Goal: Navigation & Orientation: Find specific page/section

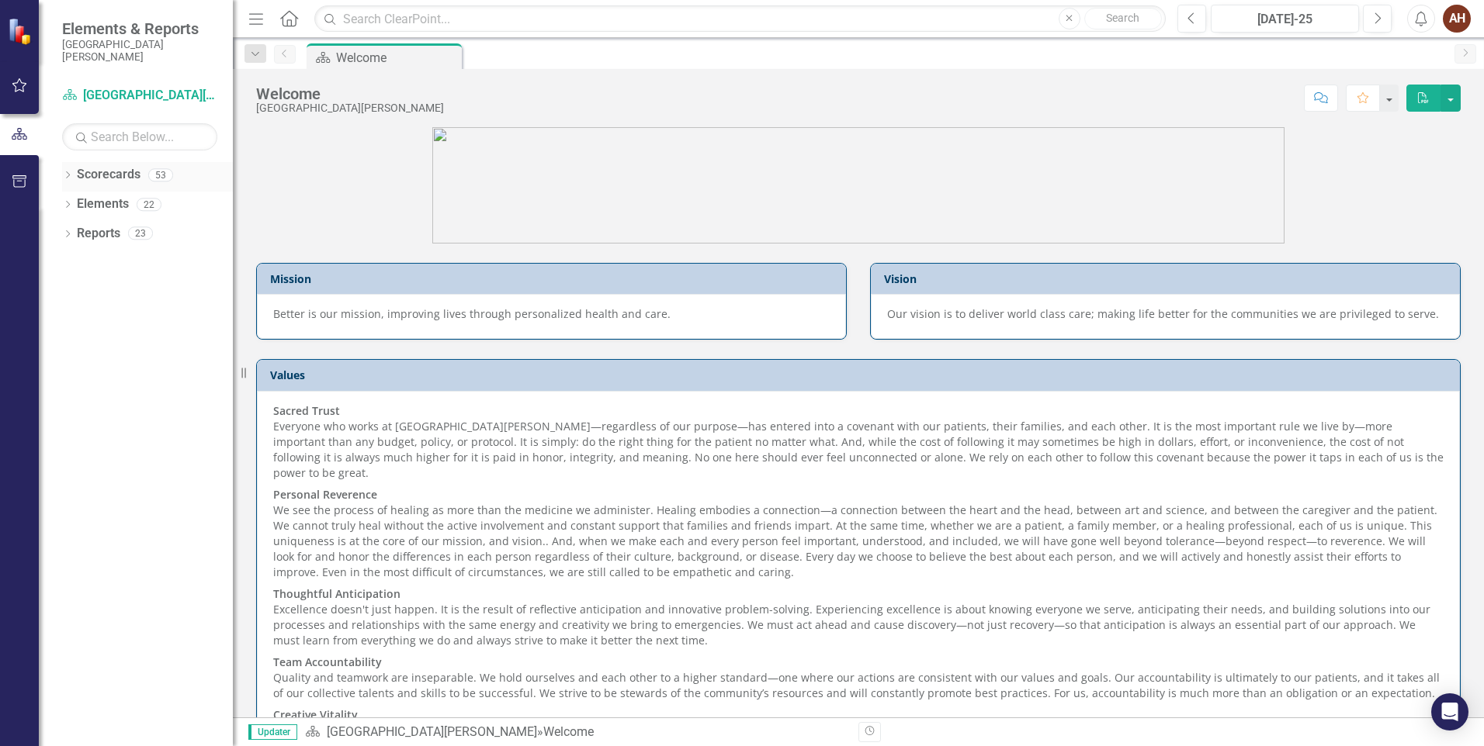
click at [73, 179] on icon "Dropdown" at bounding box center [67, 176] width 11 height 9
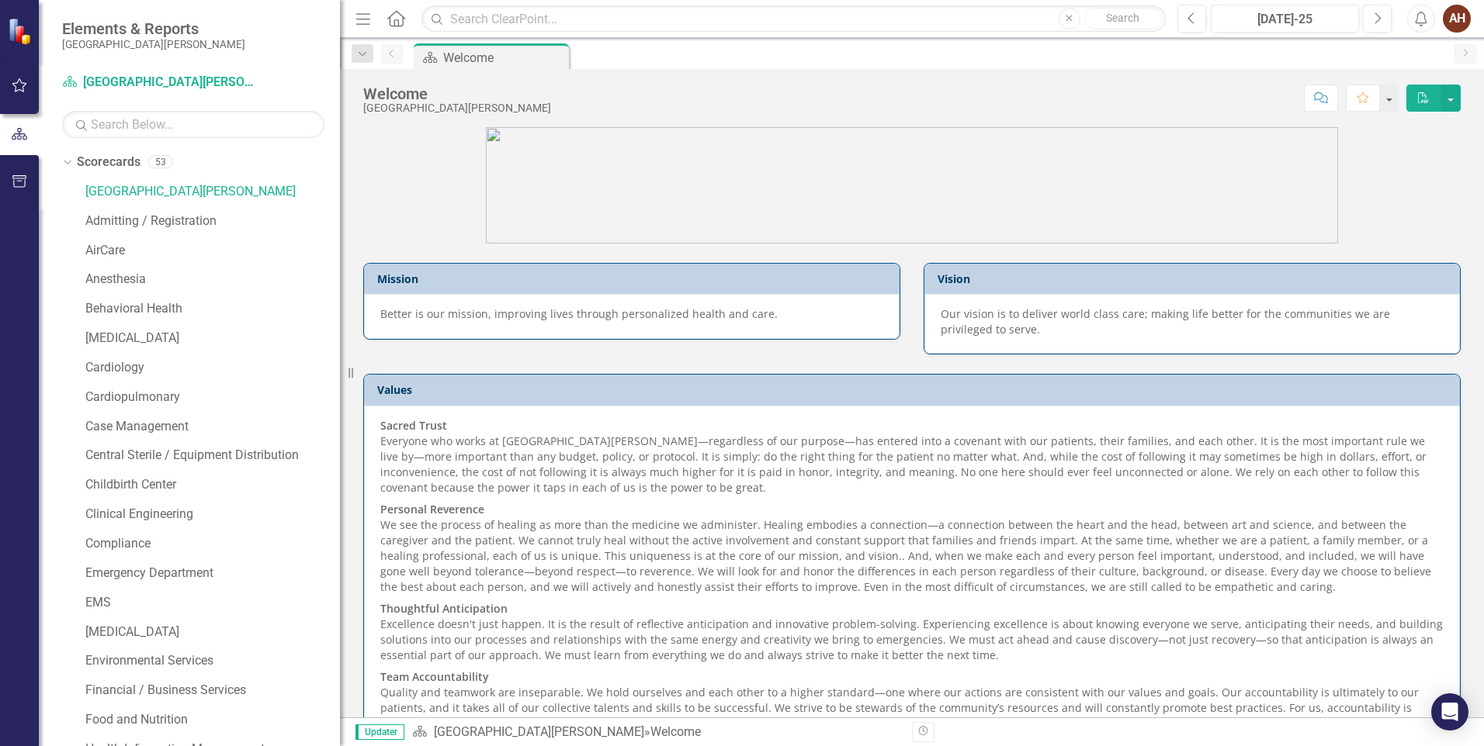
drag, startPoint x: 237, startPoint y: 228, endPoint x: 340, endPoint y: 241, distance: 103.3
click at [340, 241] on div "Resize" at bounding box center [346, 373] width 12 height 746
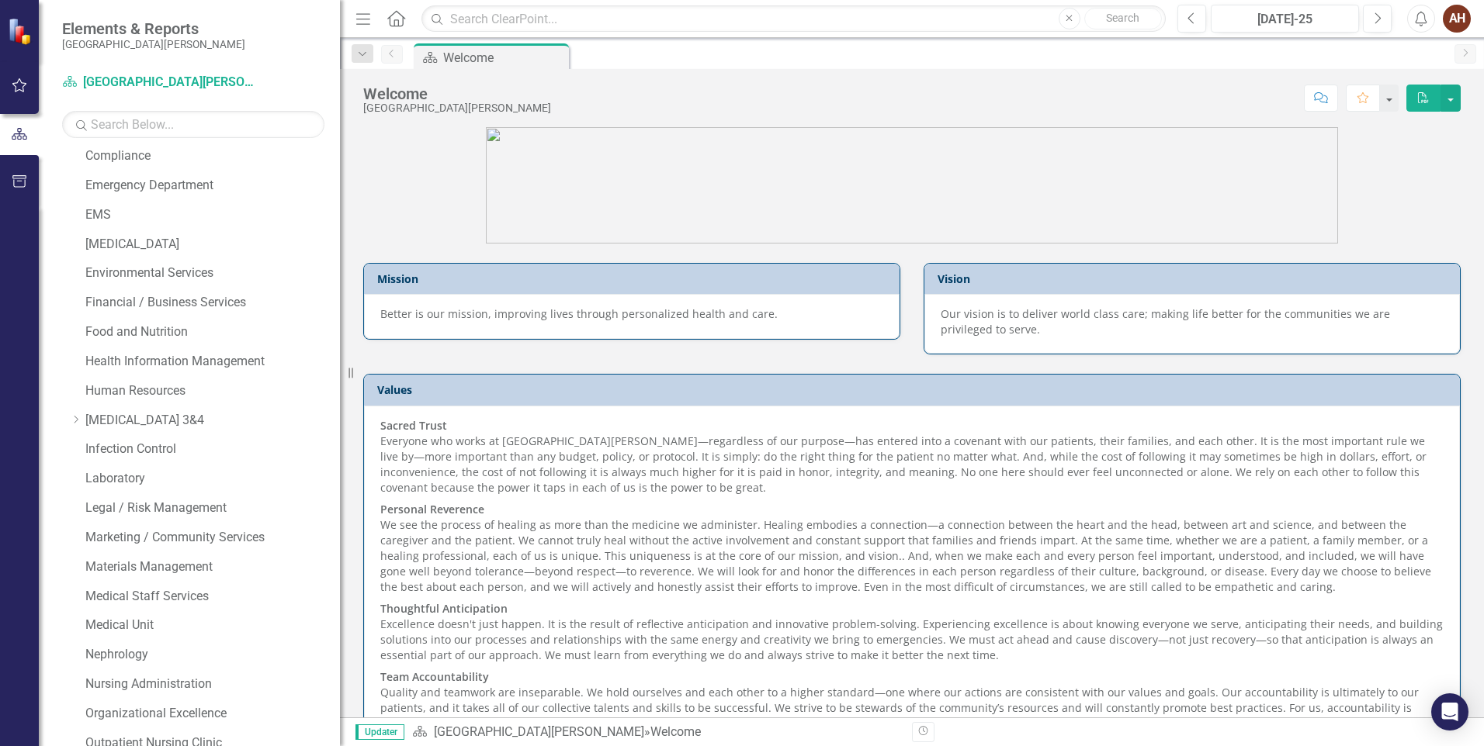
scroll to position [466, 0]
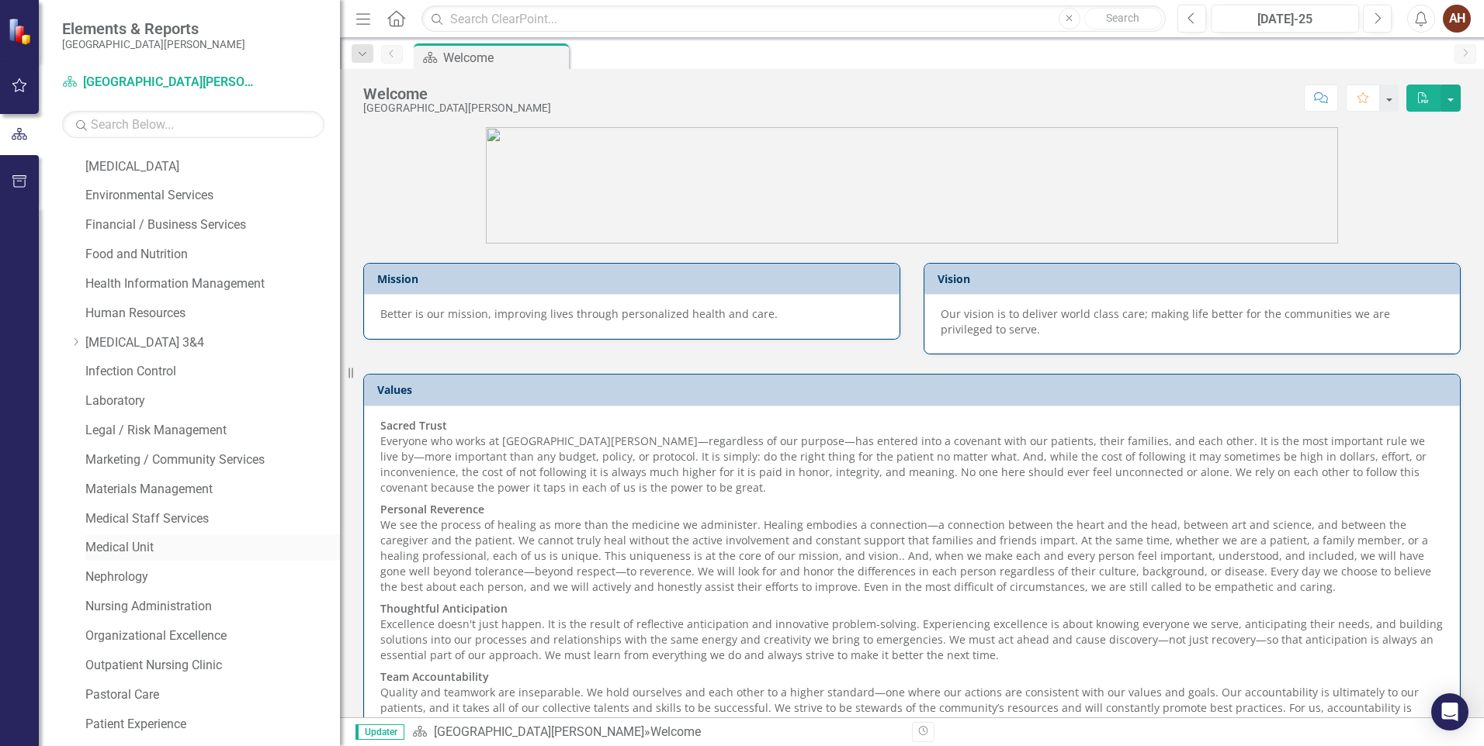
click at [155, 550] on link "Medical Unit" at bounding box center [212, 548] width 255 height 18
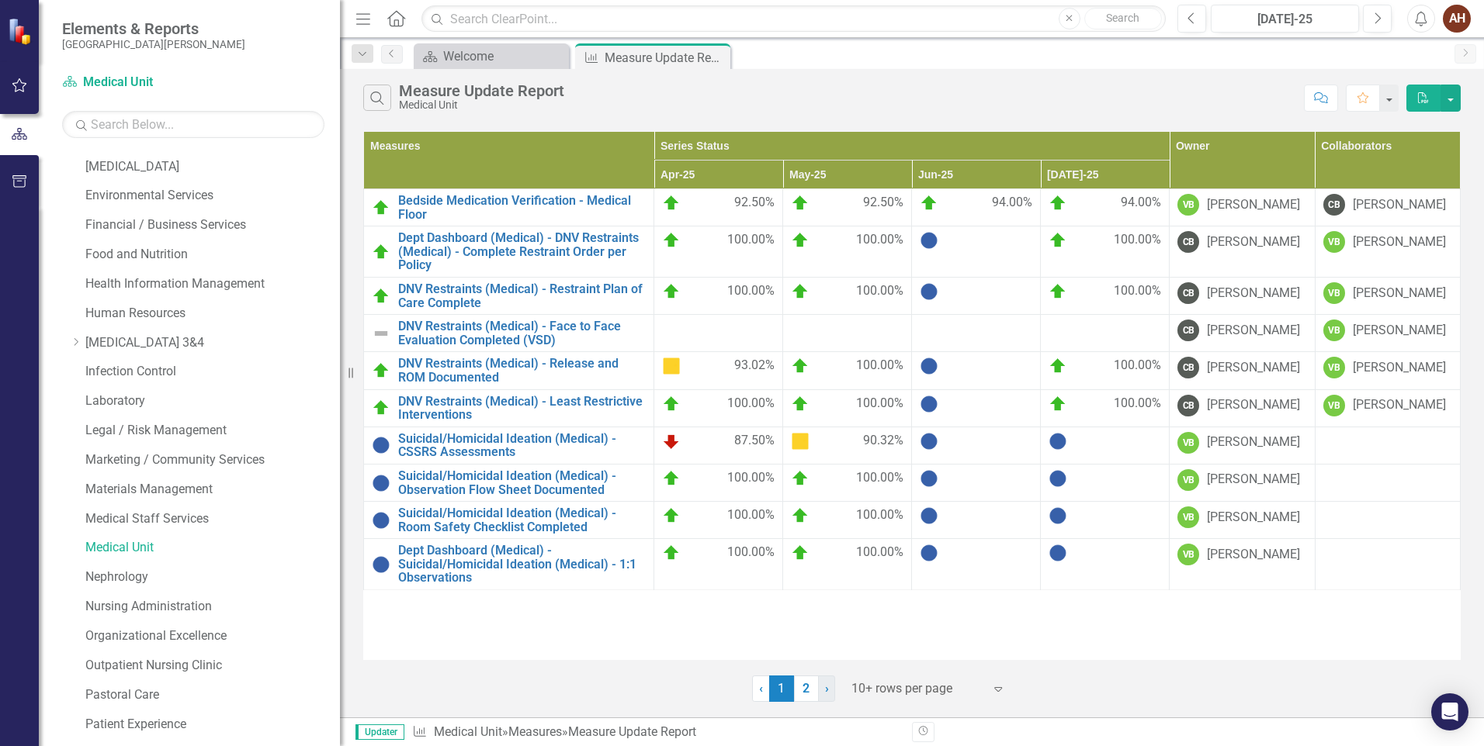
click at [830, 692] on link "› Next" at bounding box center [826, 689] width 17 height 26
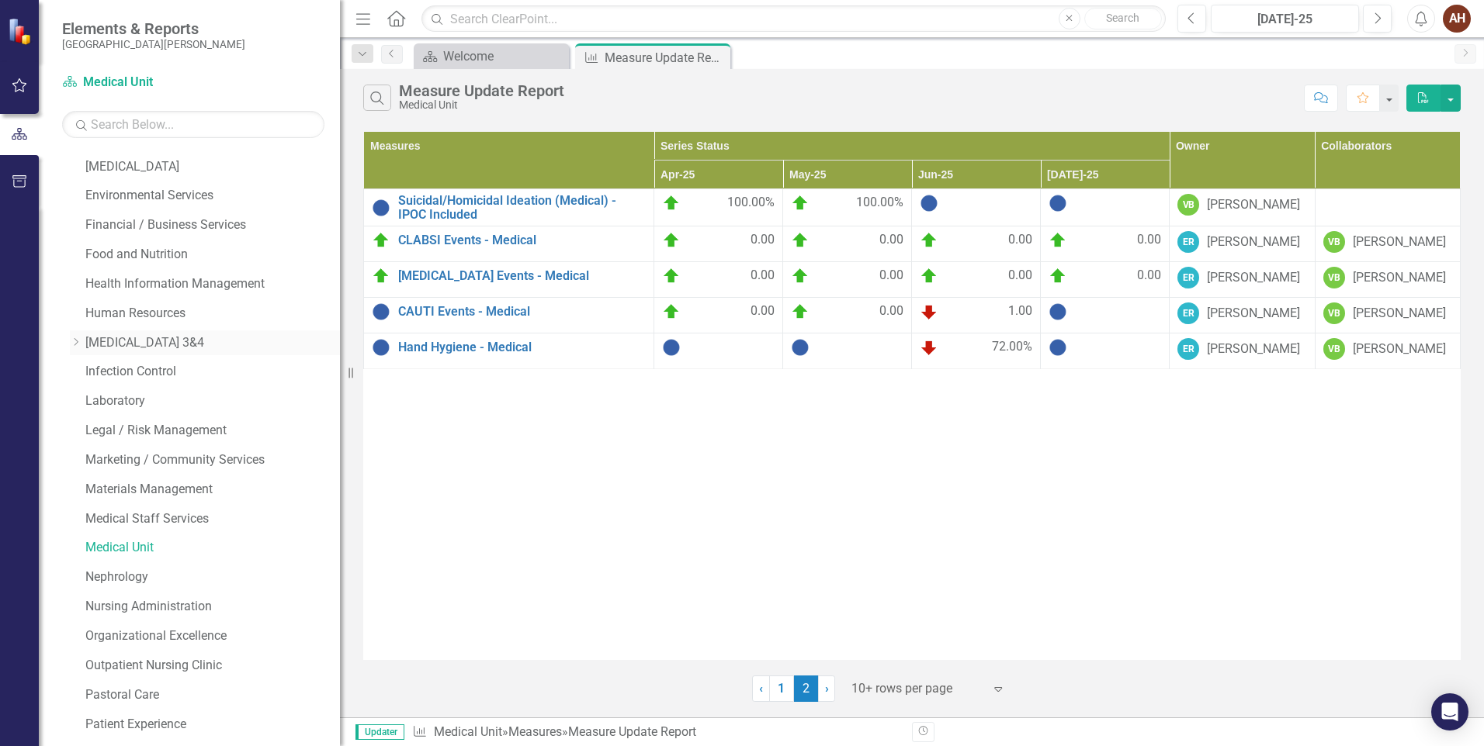
click at [118, 345] on link "[MEDICAL_DATA] 3&4" at bounding box center [212, 343] width 255 height 18
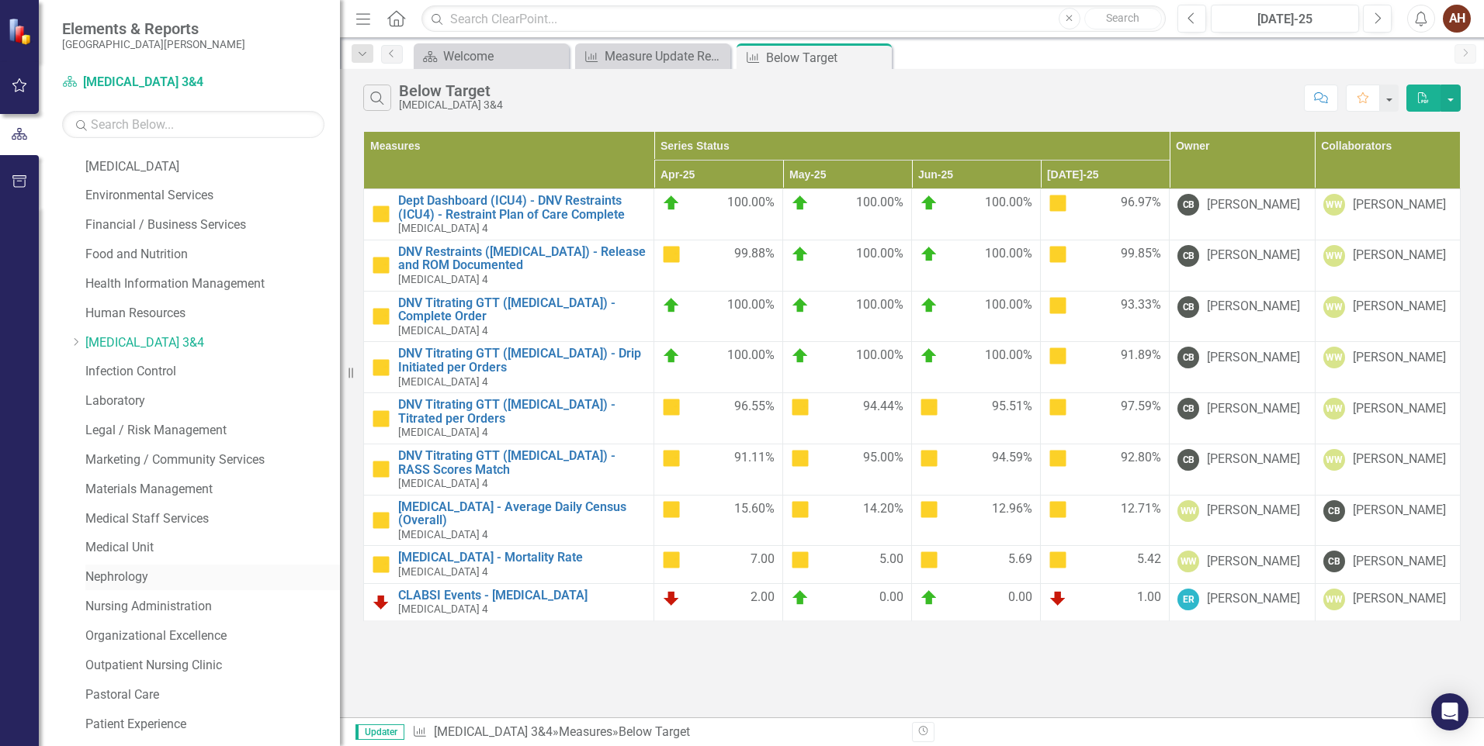
click at [130, 577] on link "Nephrology" at bounding box center [212, 578] width 255 height 18
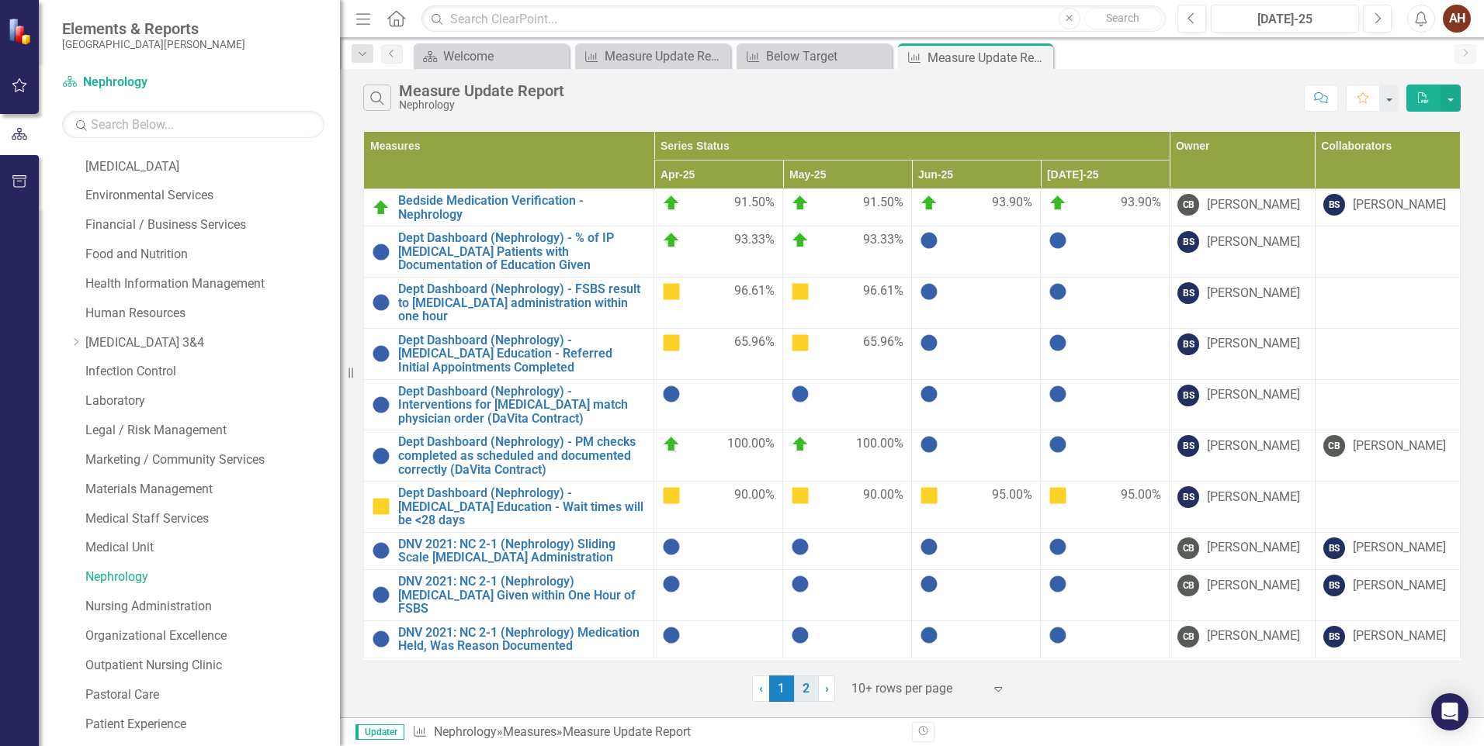
click at [806, 701] on link "2" at bounding box center [806, 689] width 25 height 26
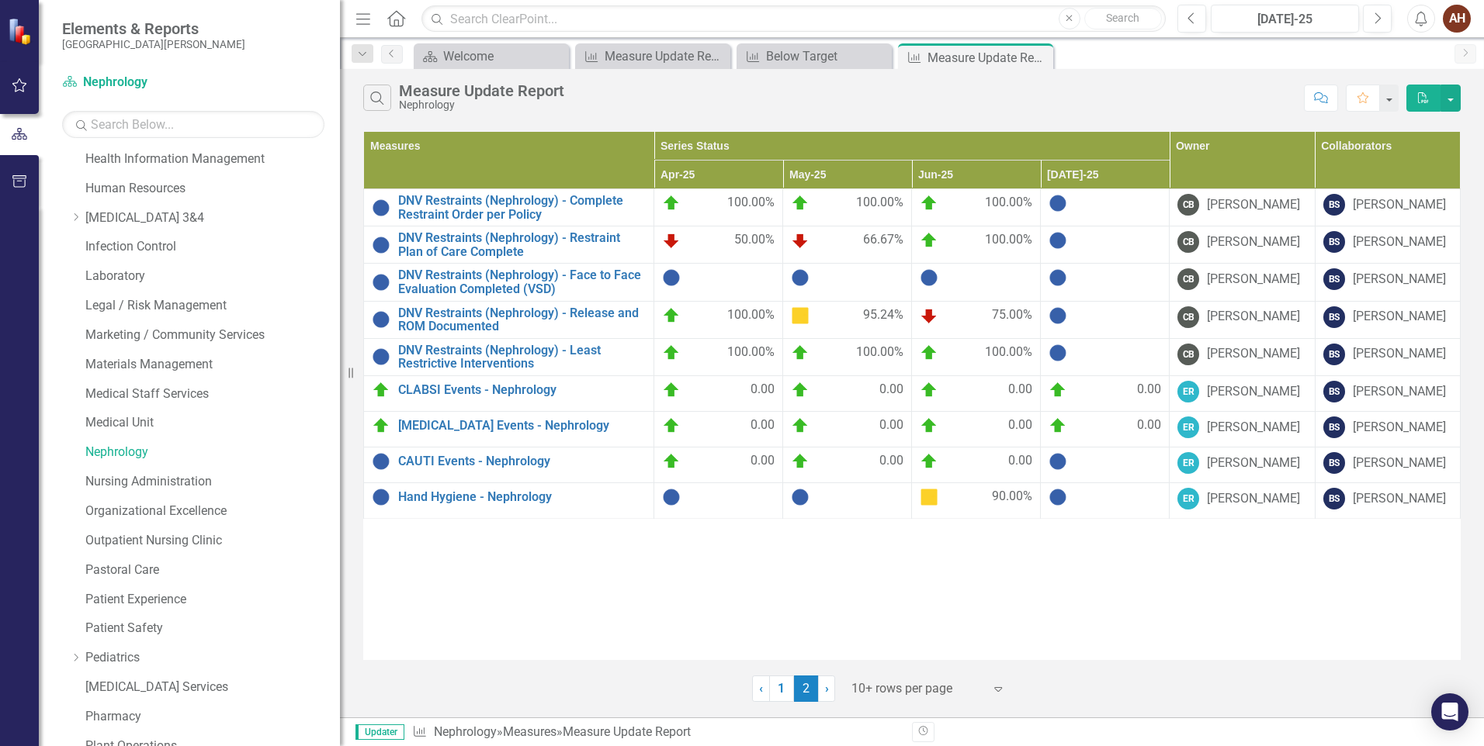
scroll to position [513, 0]
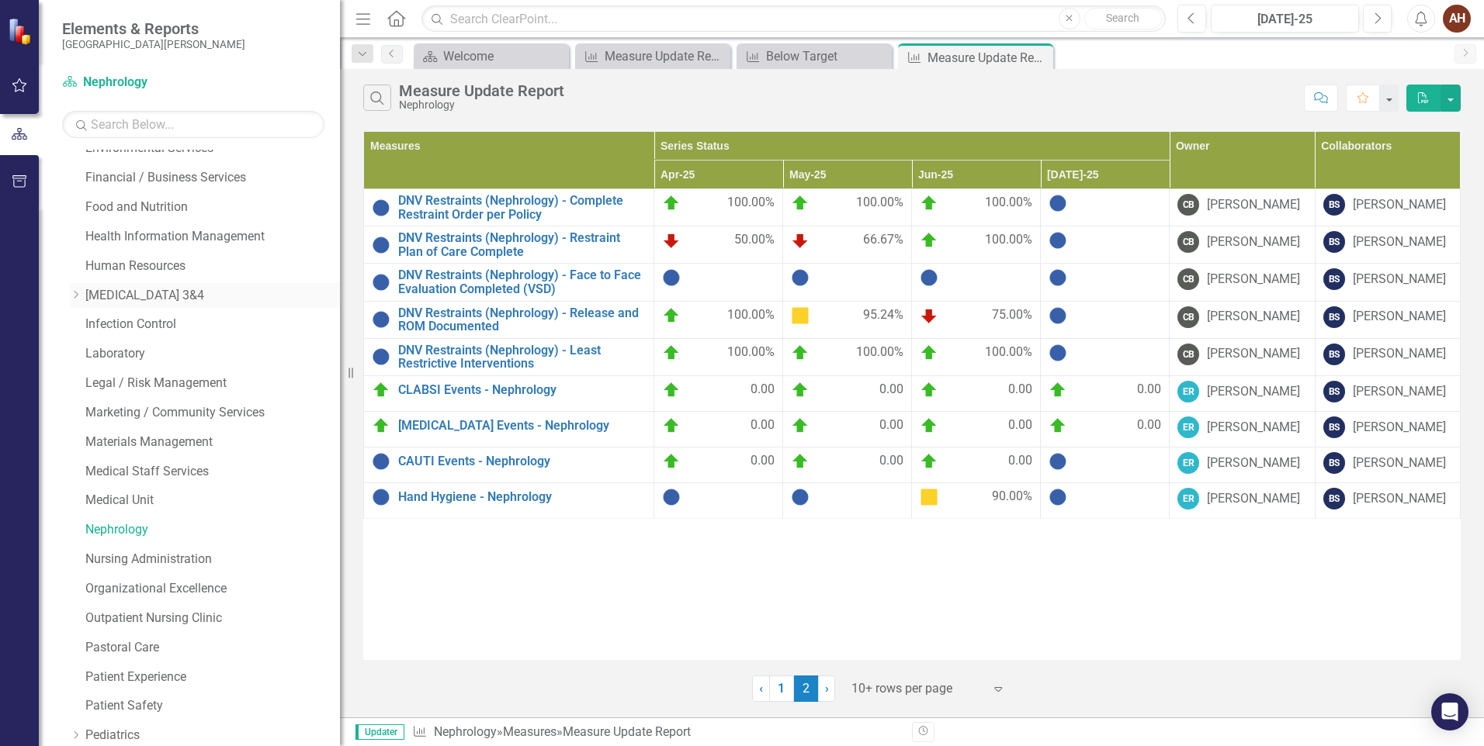
click at [228, 302] on link "[MEDICAL_DATA] 3&4" at bounding box center [212, 296] width 255 height 18
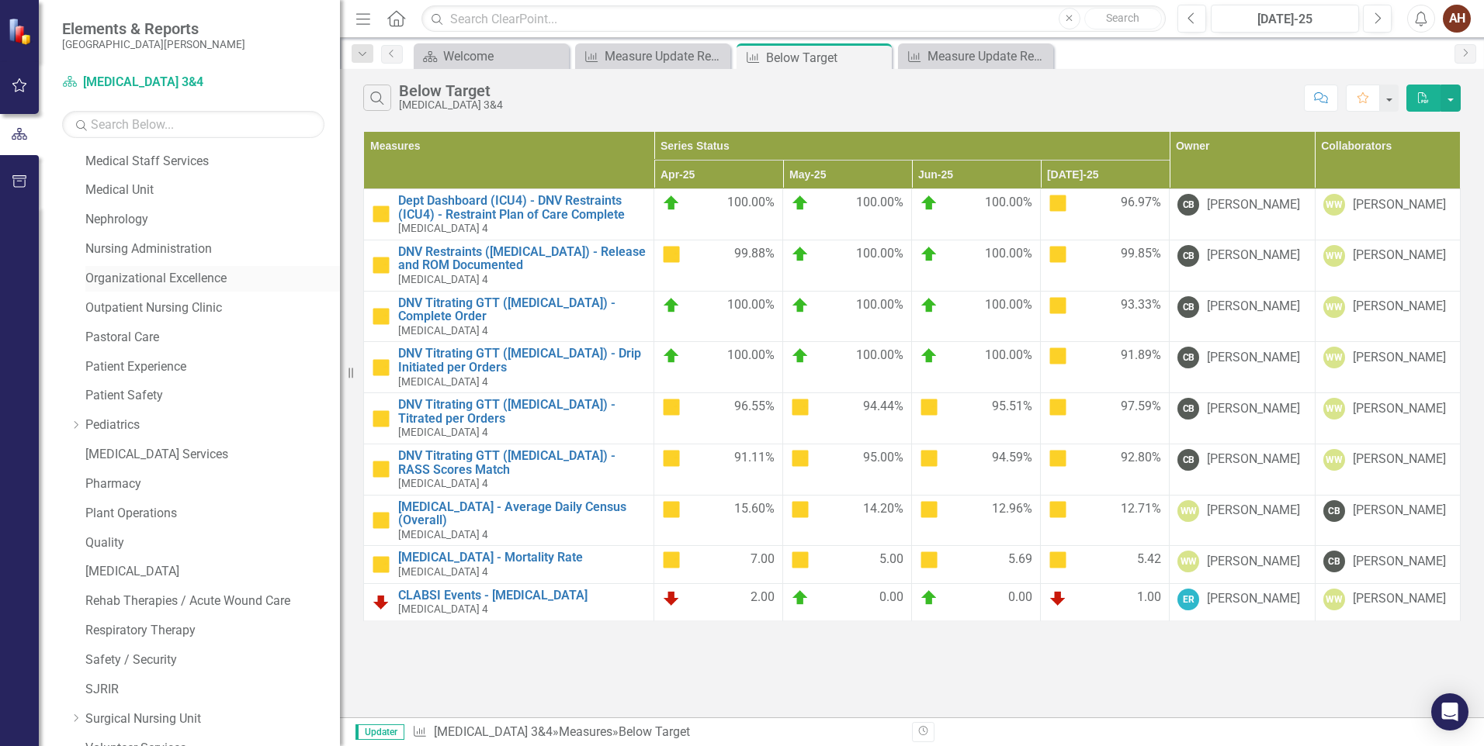
scroll to position [901, 0]
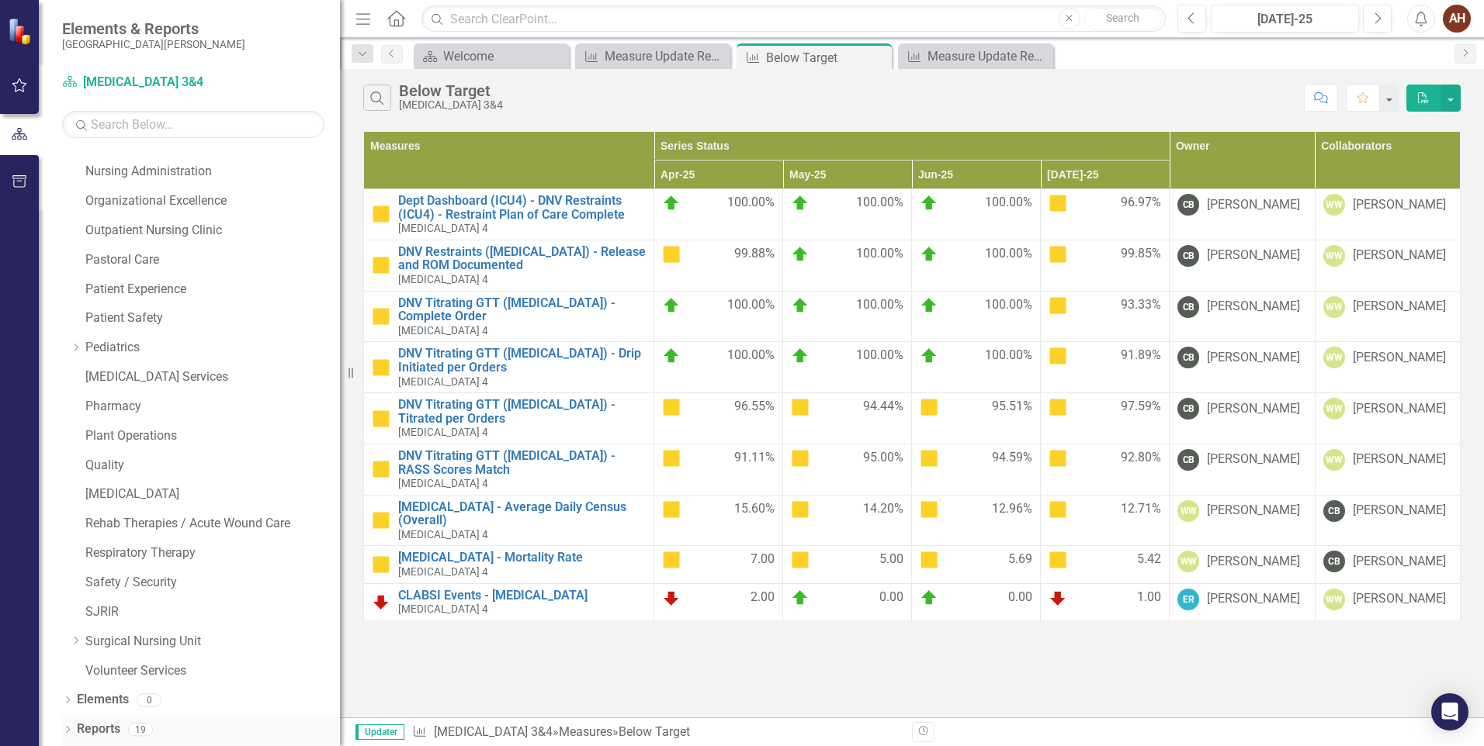
click at [96, 735] on link "Reports" at bounding box center [98, 730] width 43 height 18
click at [184, 735] on div "Reports 19" at bounding box center [208, 731] width 263 height 29
click at [74, 731] on div "Dropdown Reports 19" at bounding box center [201, 731] width 278 height 29
click at [68, 731] on icon at bounding box center [68, 729] width 4 height 7
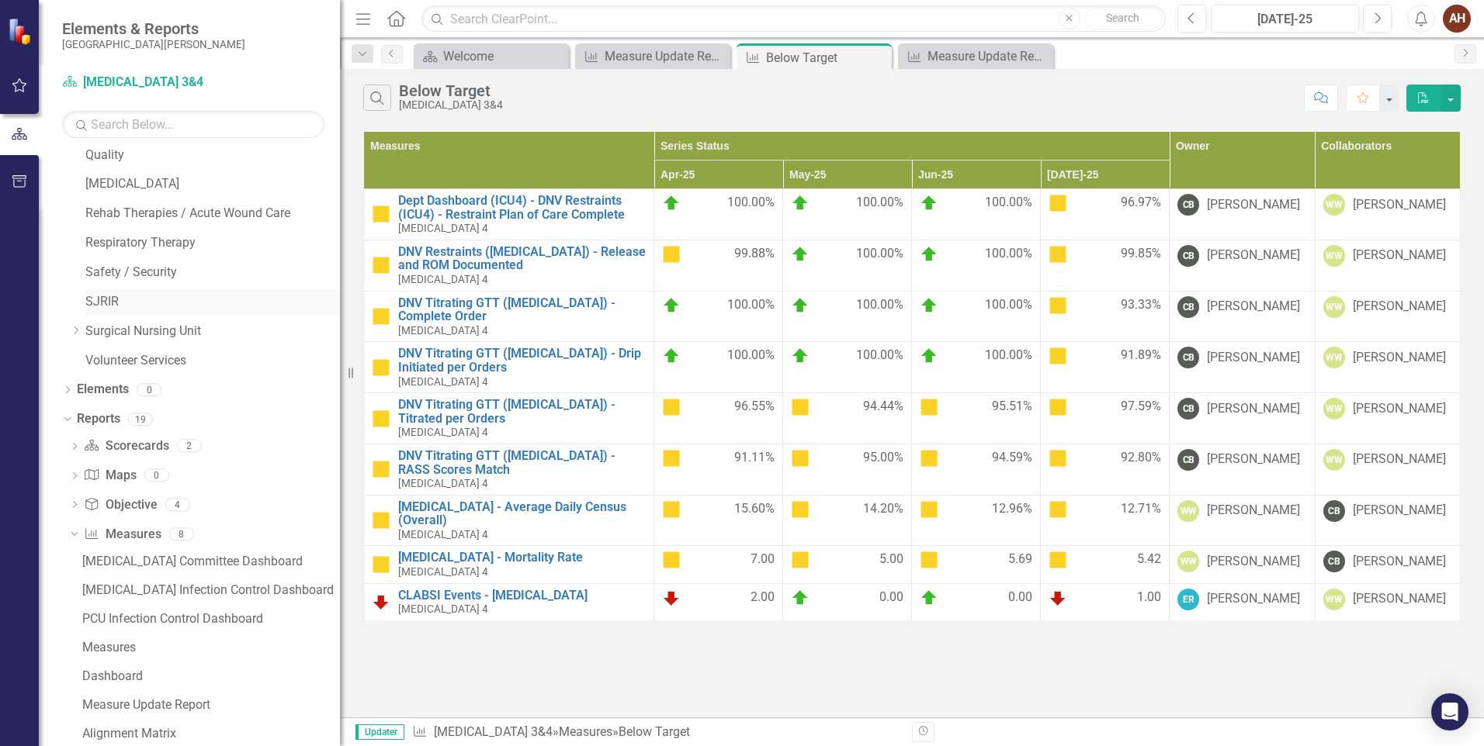
scroll to position [1355, 0]
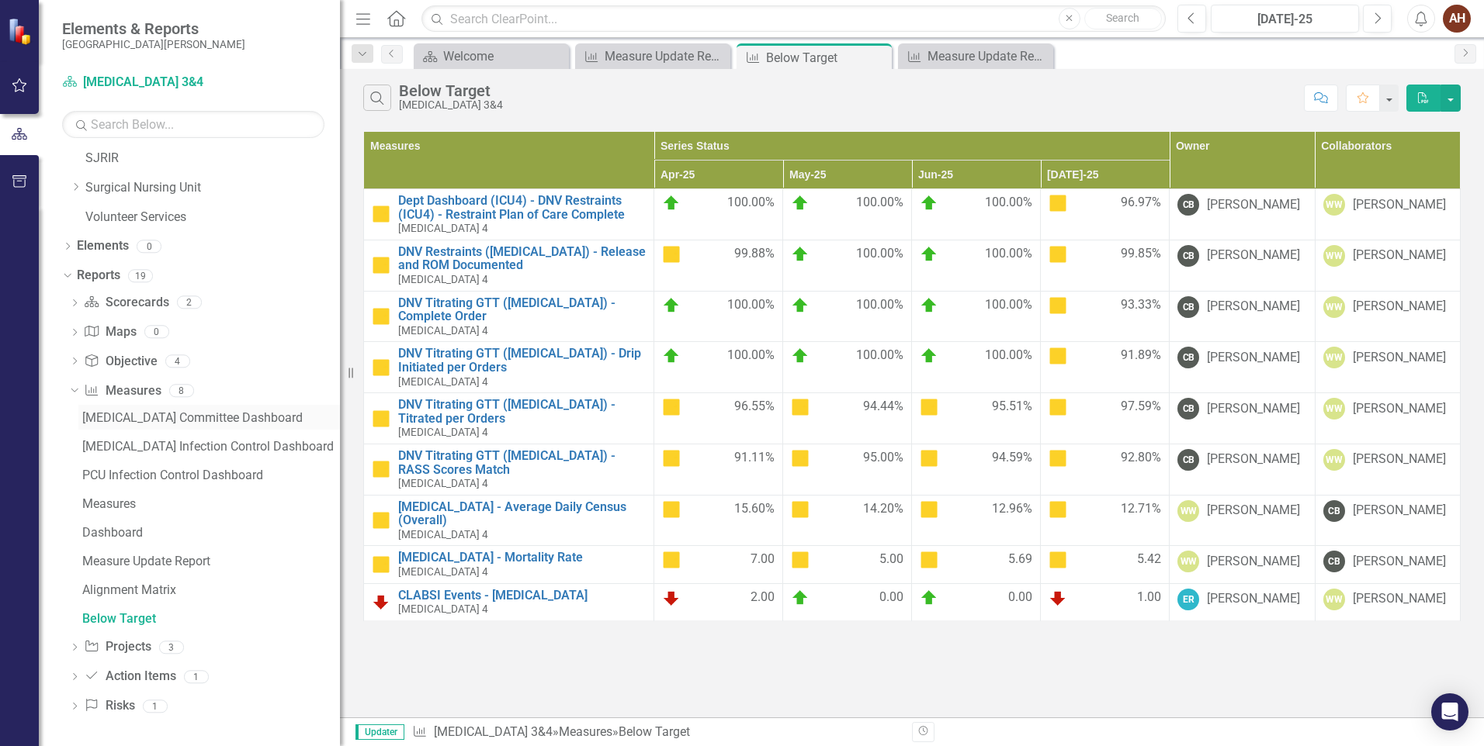
click at [234, 419] on div "[MEDICAL_DATA] Committee Dashboard" at bounding box center [211, 418] width 258 height 14
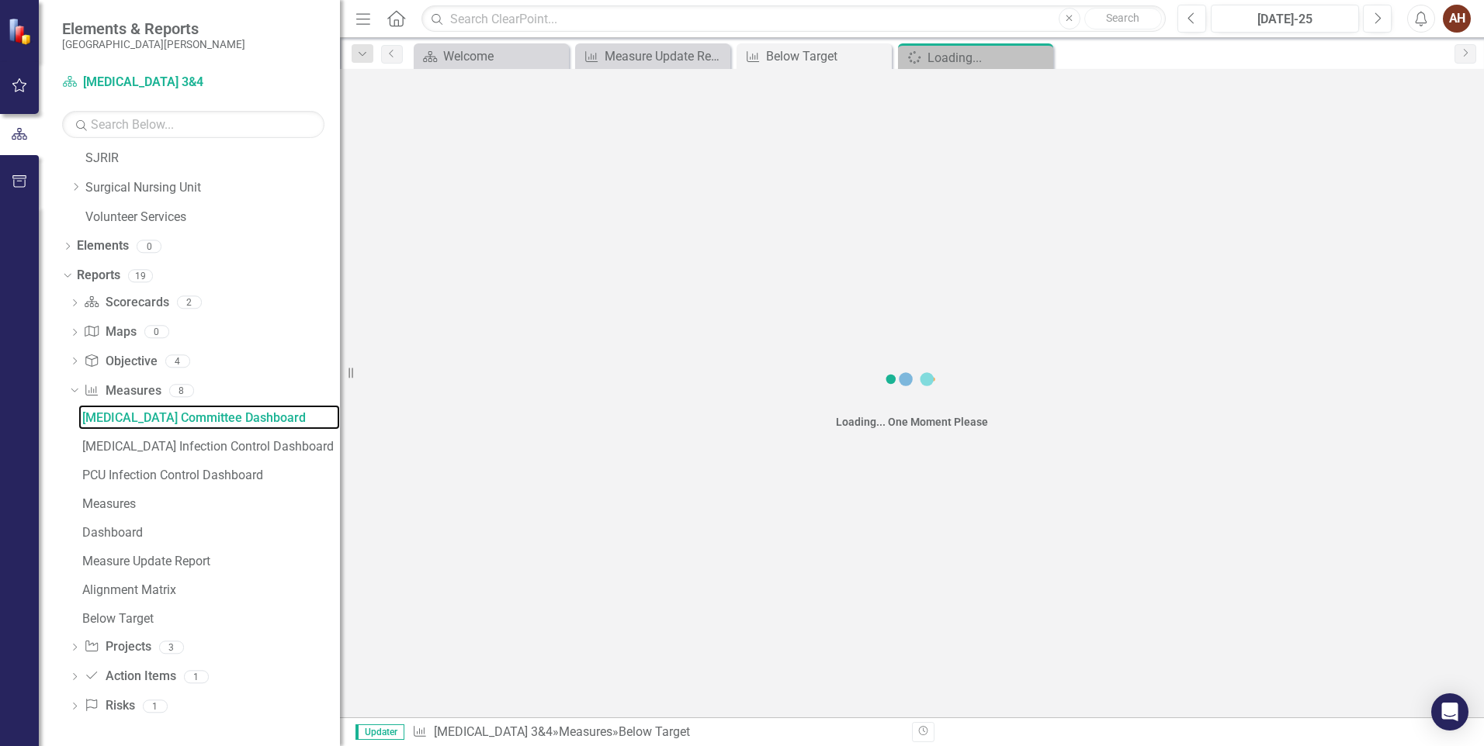
scroll to position [1038, 0]
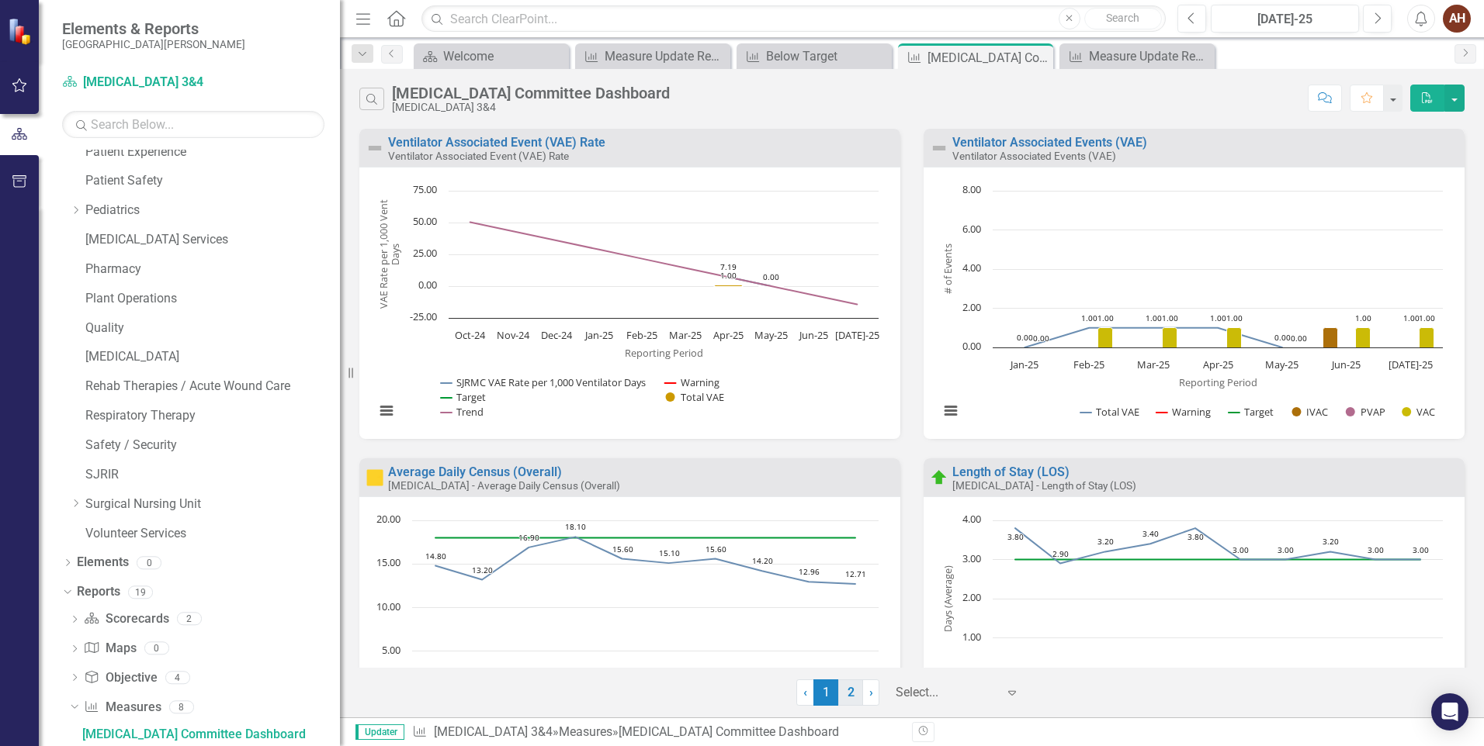
click at [851, 694] on link "2" at bounding box center [850, 693] width 25 height 26
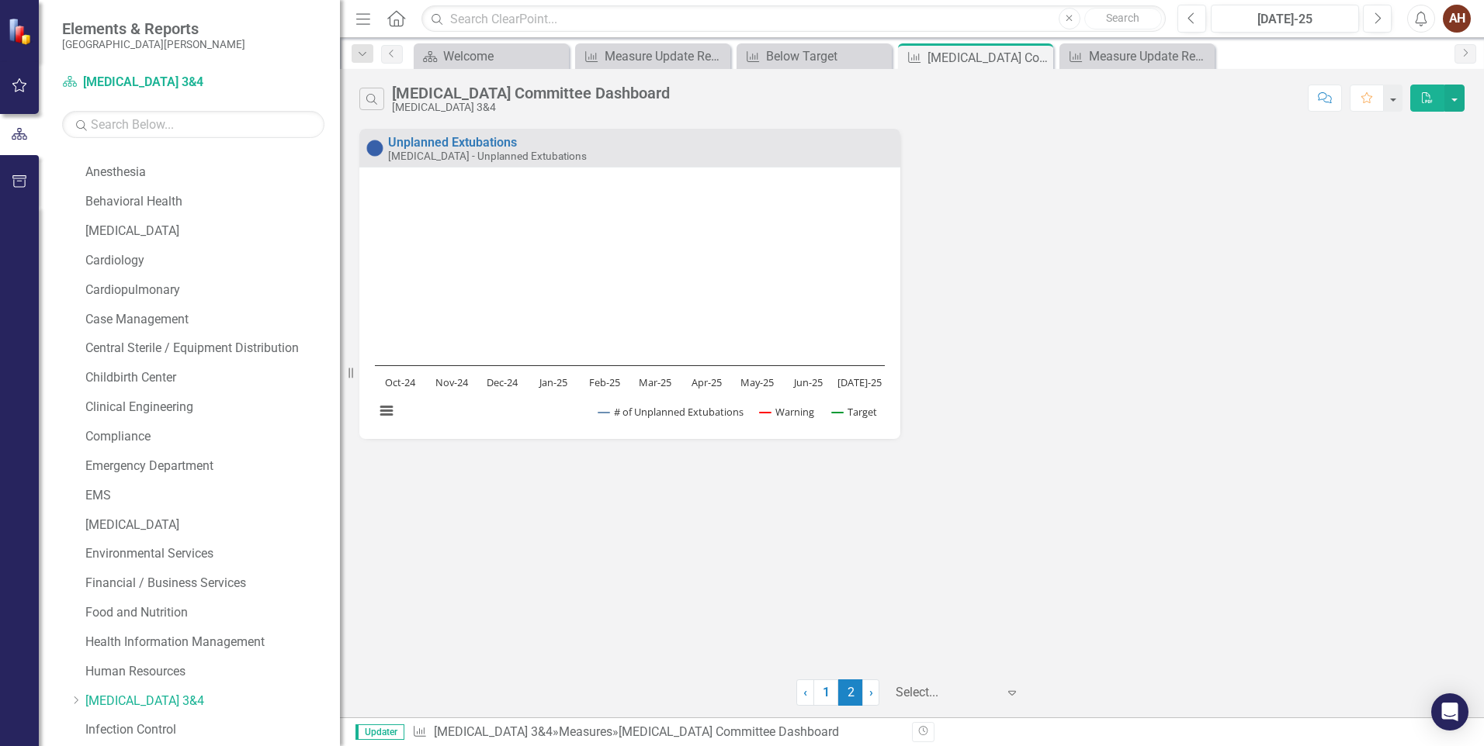
scroll to position [29, 0]
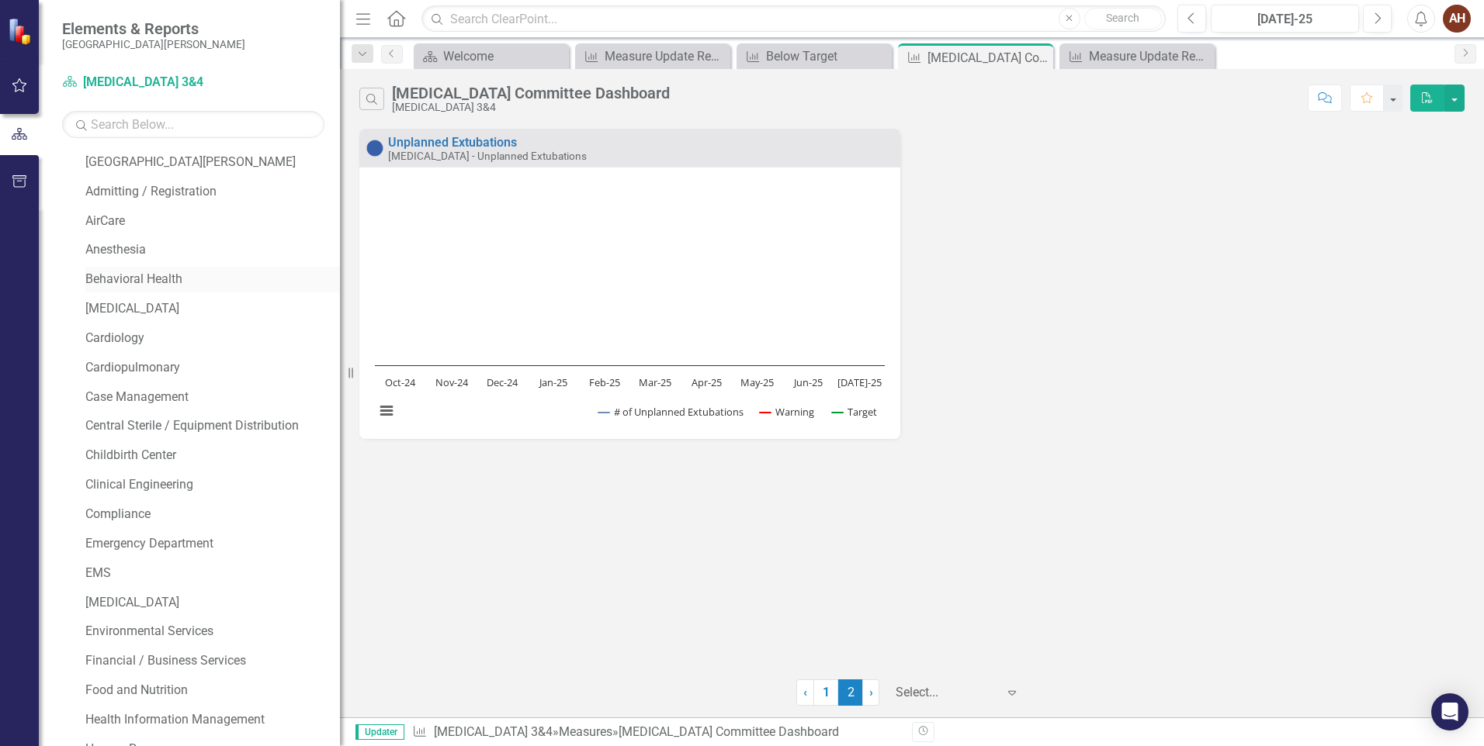
click at [151, 271] on link "Behavioral Health" at bounding box center [212, 280] width 255 height 18
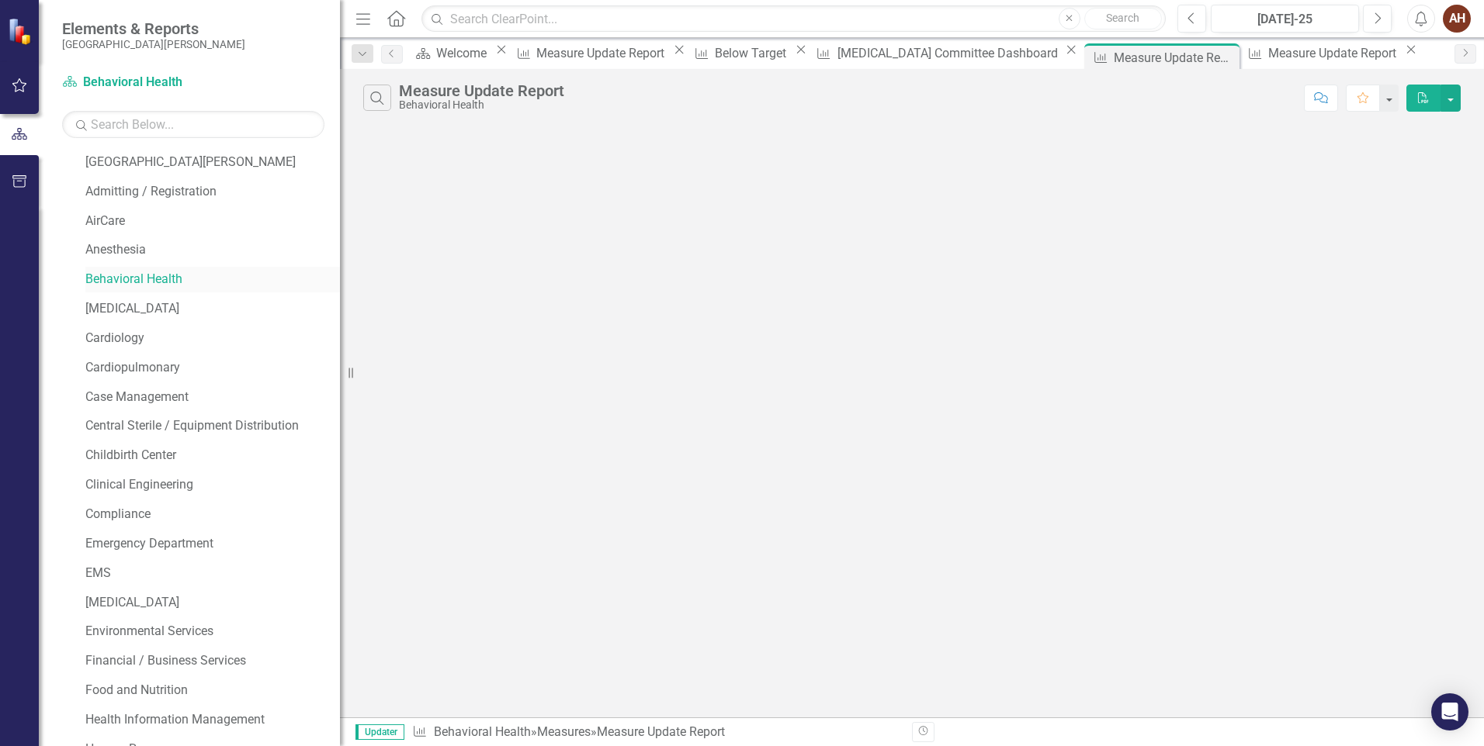
scroll to position [1096, 0]
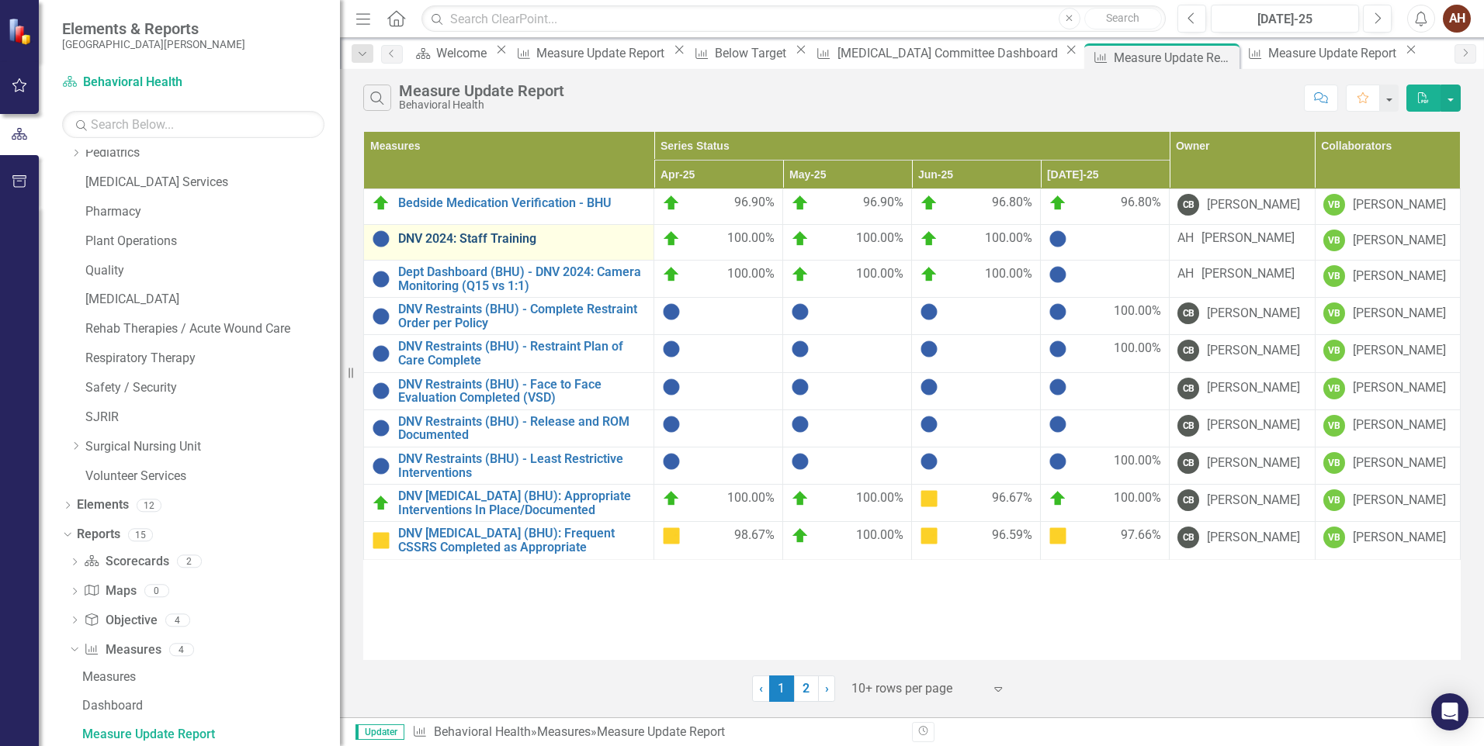
click at [532, 235] on link "DNV 2024: Staff Training" at bounding box center [522, 239] width 248 height 14
